Goal: Information Seeking & Learning: Learn about a topic

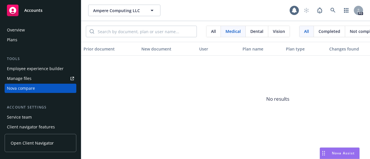
scroll to position [0, 15]
